Goal: Information Seeking & Learning: Learn about a topic

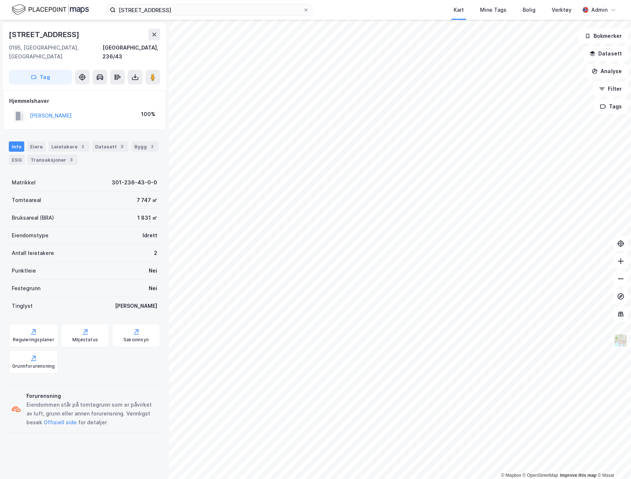
click at [7, 108] on div "Hjemmelshaver [PERSON_NAME] 100%" at bounding box center [84, 109] width 163 height 39
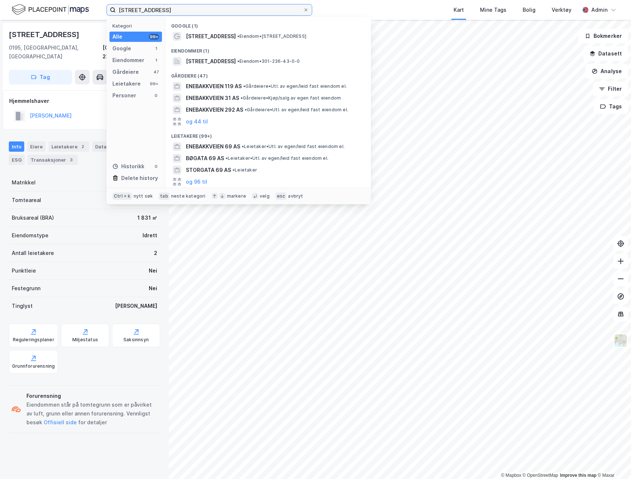
drag, startPoint x: 150, startPoint y: 4, endPoint x: 61, endPoint y: 3, distance: 89.0
click at [61, 3] on div "Enebakkveien 69 Kategori Alle 99+ Google 1 Eiendommer 1 Gårdeiere 47 Leietakere…" at bounding box center [315, 10] width 631 height 20
paste input "Maren Furulunds veg 20"
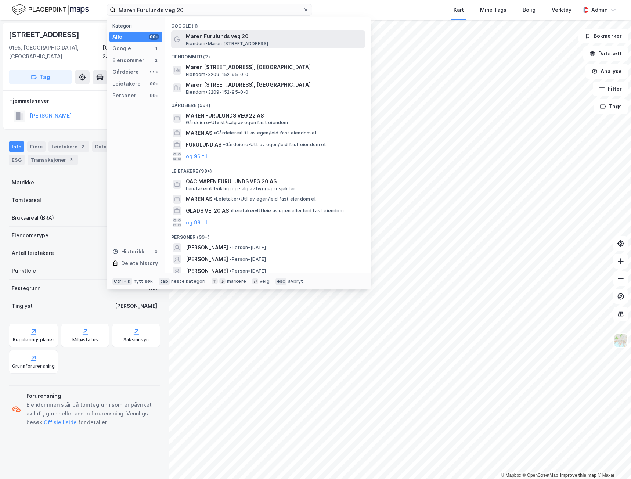
click at [223, 39] on span "Maren Furulunds veg 20" at bounding box center [274, 36] width 176 height 9
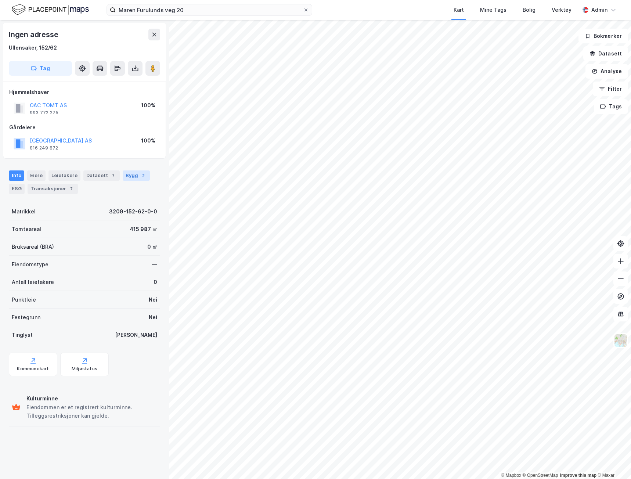
click at [125, 177] on div "Bygg 2" at bounding box center [136, 176] width 27 height 10
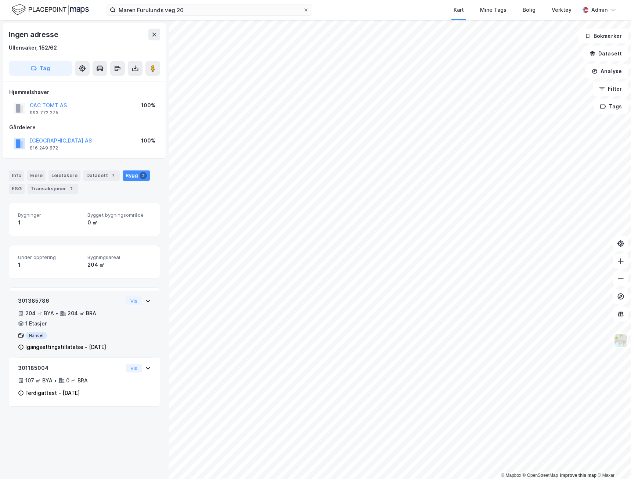
click at [86, 329] on div "301385786 204 ㎡ BYA • 204 ㎡ BRA • 1 Etasjer Handel Igangsettingstillatelse - [D…" at bounding box center [70, 324] width 105 height 55
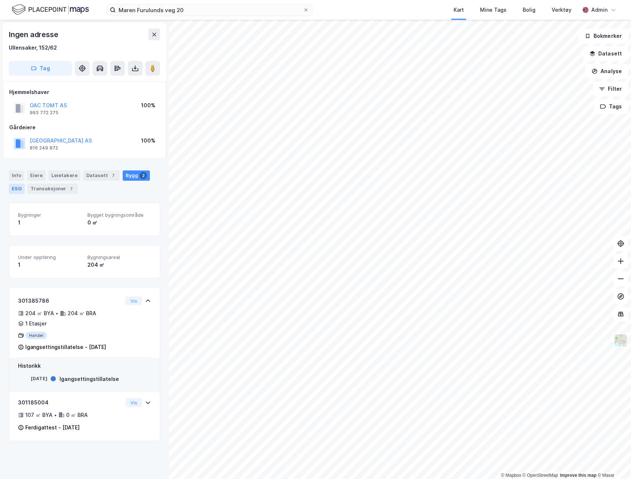
click at [15, 191] on div "ESG" at bounding box center [17, 189] width 16 height 10
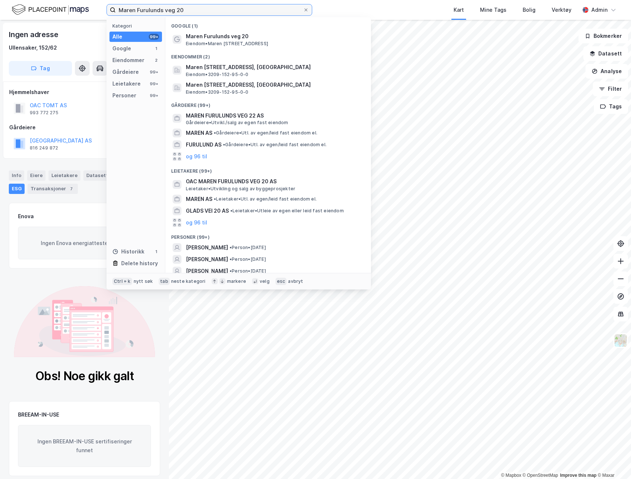
drag, startPoint x: 108, startPoint y: 8, endPoint x: 53, endPoint y: 7, distance: 55.5
click at [53, 7] on div "Maren Furulunds veg 20 Kategori Alle 99+ Google 1 Eiendommer 2 Gårdeiere 99+ Le…" at bounding box center [315, 10] width 631 height 20
paste input "OAC Kurillvegen 9 AS"
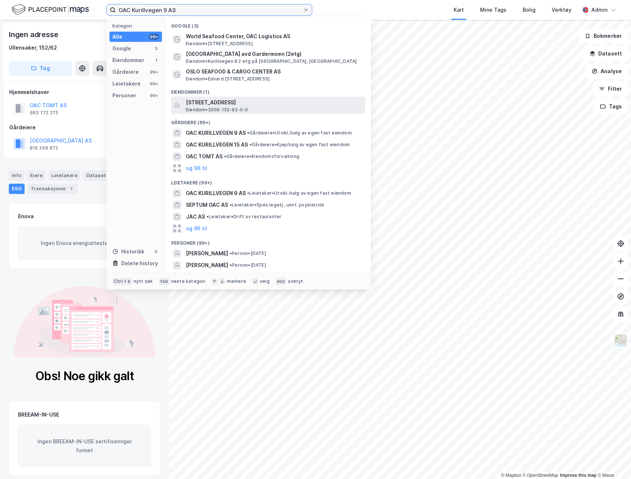
type input "OAC Kurillvegen 9 AS"
click at [199, 106] on span "[STREET_ADDRESS]" at bounding box center [274, 102] width 176 height 9
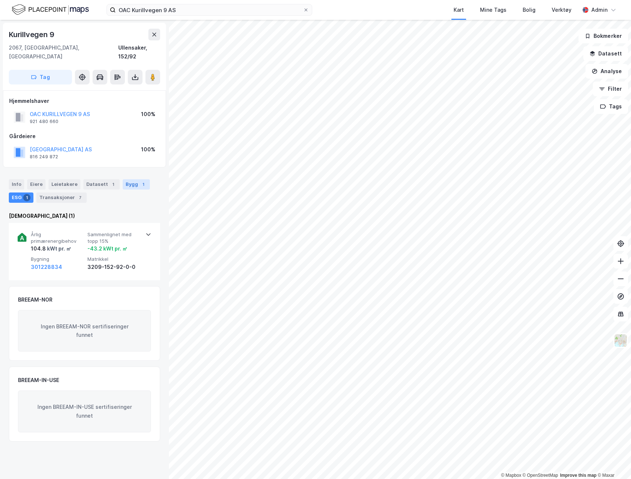
click at [128, 179] on div "Bygg 1" at bounding box center [136, 184] width 27 height 10
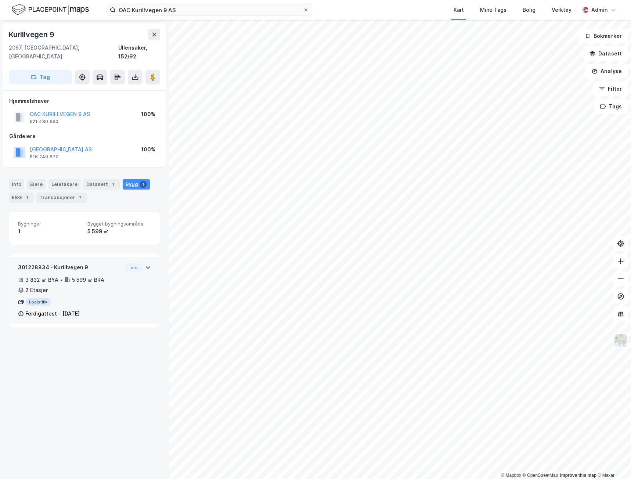
click at [92, 276] on div "5 599 ㎡ BRA" at bounding box center [88, 280] width 32 height 9
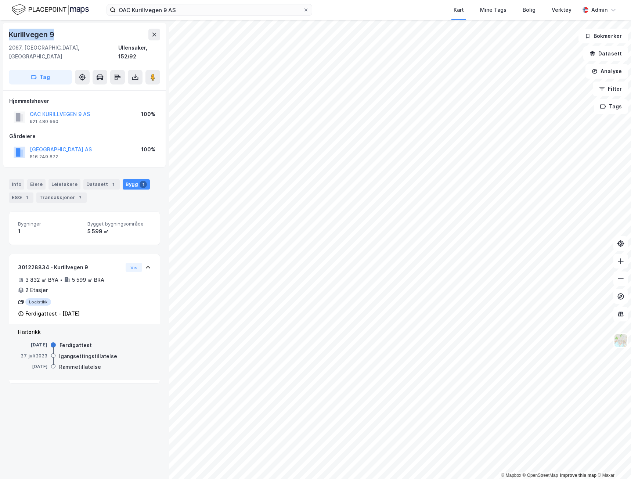
drag, startPoint x: 58, startPoint y: 31, endPoint x: 1, endPoint y: 35, distance: 56.4
click at [1, 35] on div "Kurillvegen 9 2067, [GEOGRAPHIC_DATA], [GEOGRAPHIC_DATA], 152/92 Tag Hjemmelsha…" at bounding box center [84, 249] width 169 height 459
copy div "Kurillvegen 9"
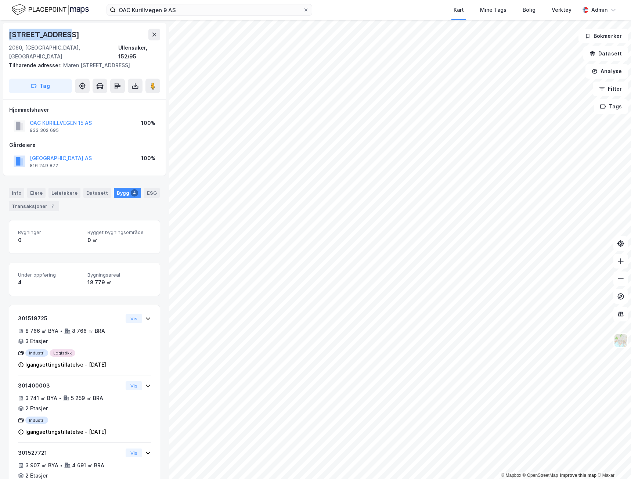
drag, startPoint x: 56, startPoint y: 34, endPoint x: 2, endPoint y: 32, distance: 54.4
click at [2, 32] on div "[STREET_ADDRESS], [GEOGRAPHIC_DATA], 152/95 Tilhørende adresser: Maren [STREET_…" at bounding box center [84, 249] width 169 height 459
click at [144, 191] on div "ESG" at bounding box center [152, 193] width 16 height 10
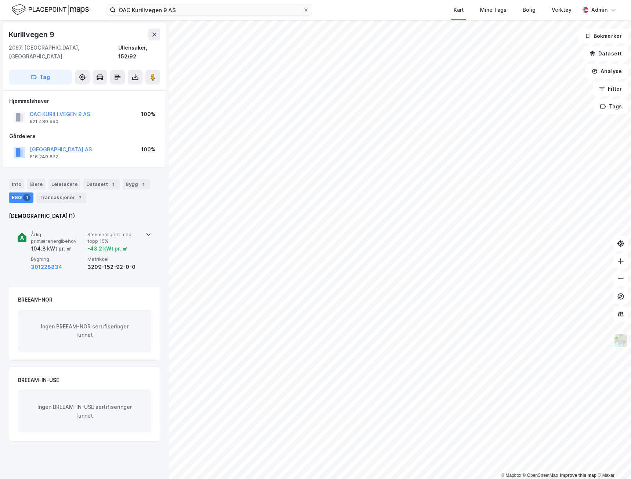
click at [138, 244] on div "-43.2 kWt pr. ㎡" at bounding box center [114, 248] width 54 height 9
